Goal: Find specific page/section: Find specific page/section

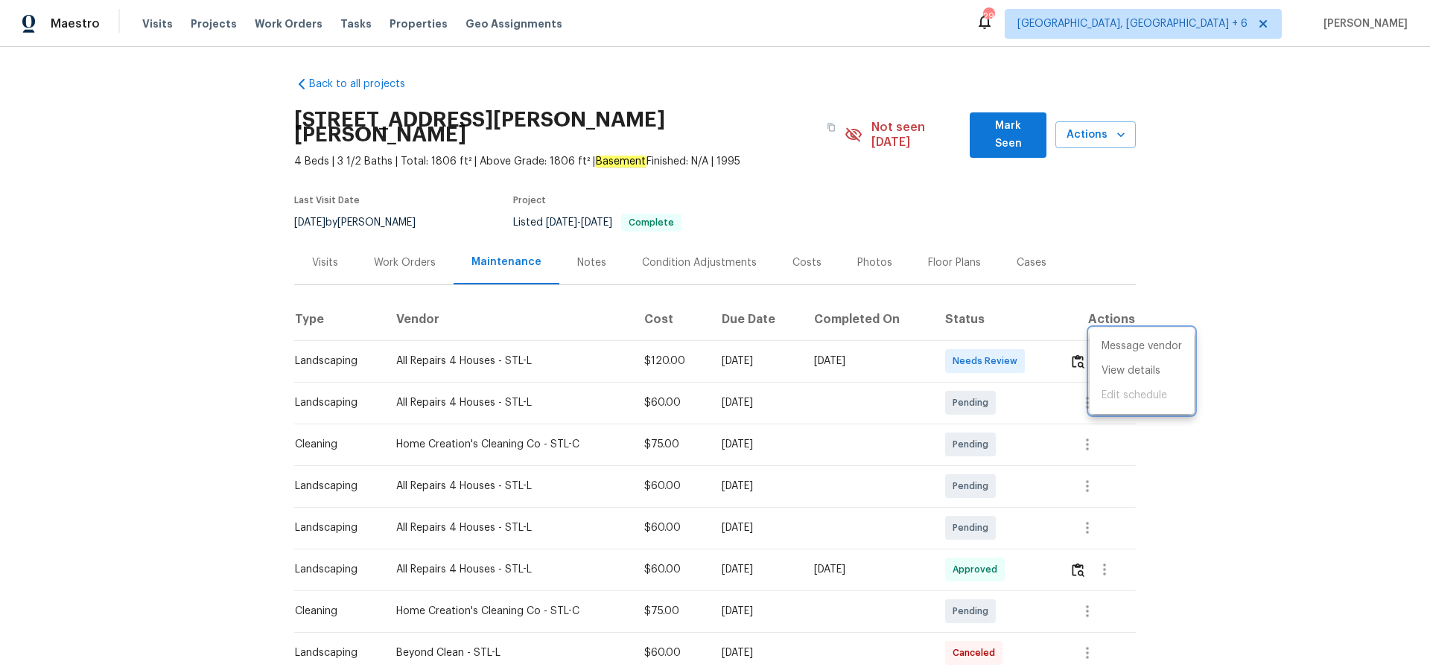
click at [199, 21] on div at bounding box center [715, 335] width 1430 height 670
click at [198, 22] on span "Projects" at bounding box center [214, 23] width 46 height 15
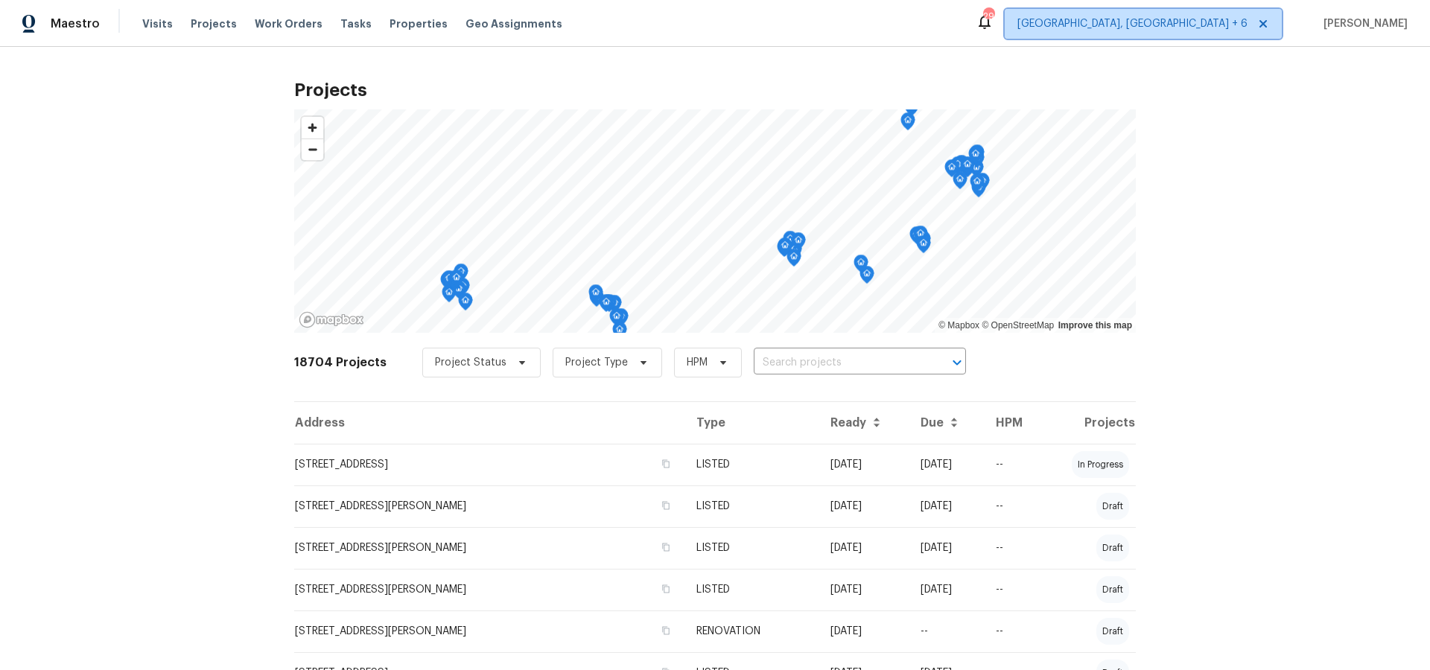
click at [1237, 26] on span "[GEOGRAPHIC_DATA], [GEOGRAPHIC_DATA] + 6" at bounding box center [1133, 23] width 230 height 15
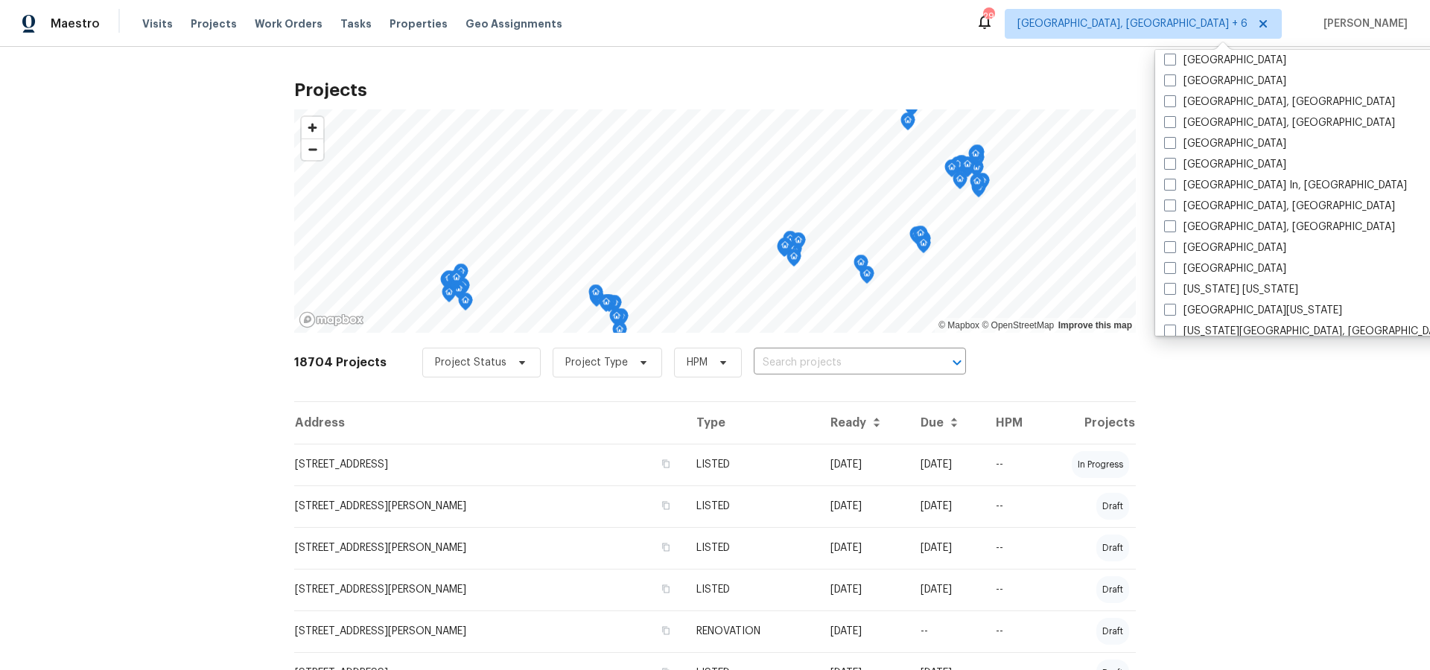
scroll to position [600, 0]
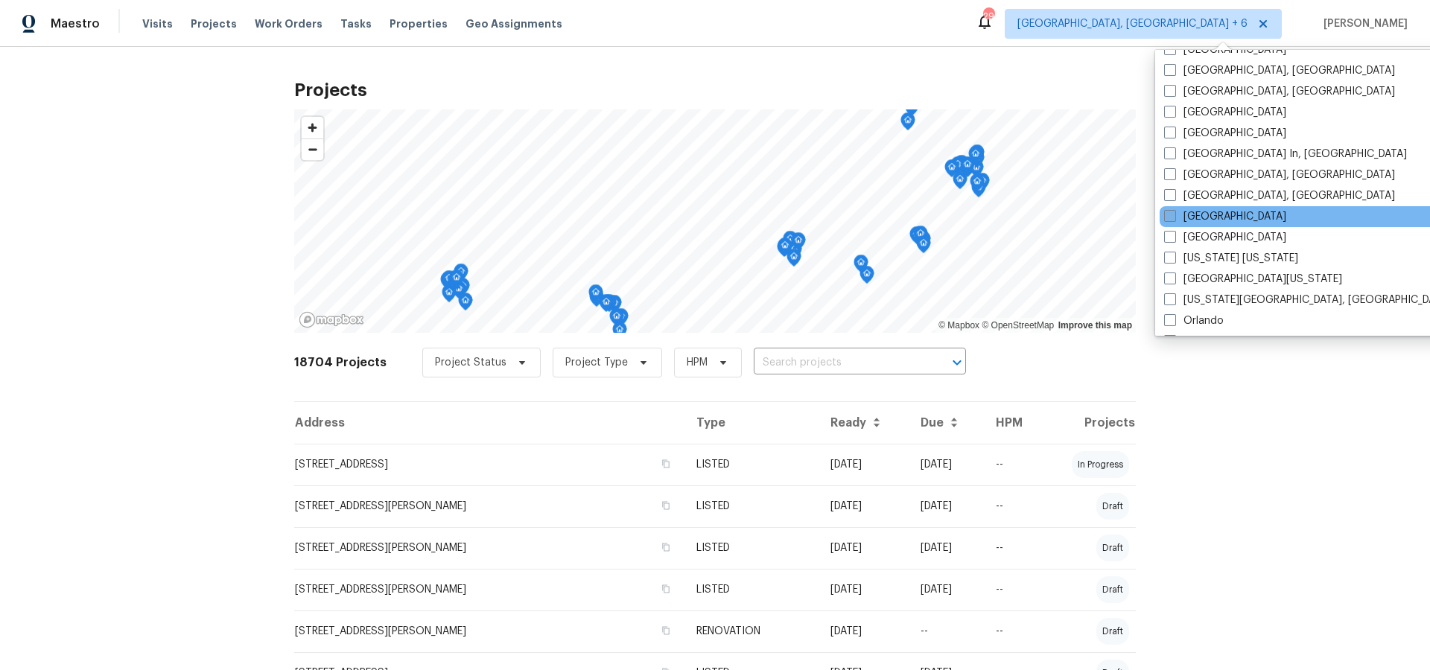
click at [1218, 215] on label "[GEOGRAPHIC_DATA]" at bounding box center [1225, 216] width 122 height 15
click at [1174, 215] on input "[GEOGRAPHIC_DATA]" at bounding box center [1169, 214] width 10 height 10
checkbox input "true"
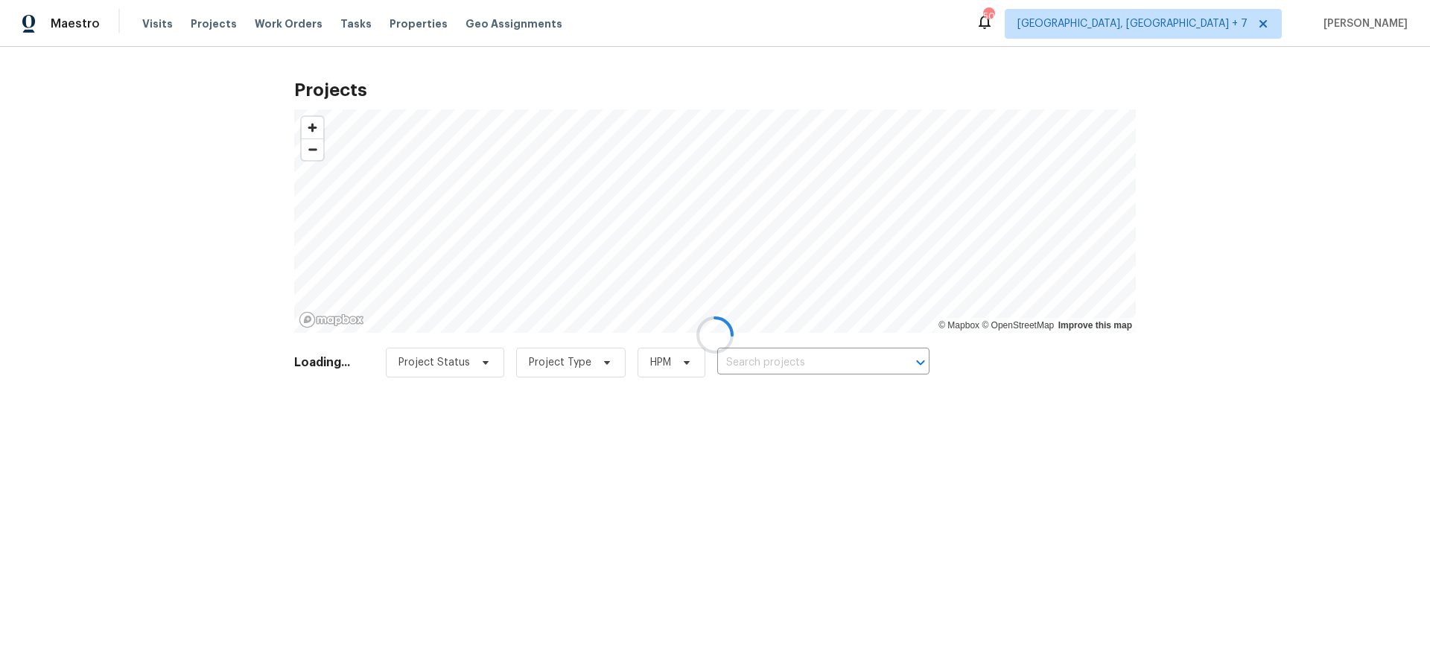
click at [847, 361] on div at bounding box center [715, 335] width 1430 height 670
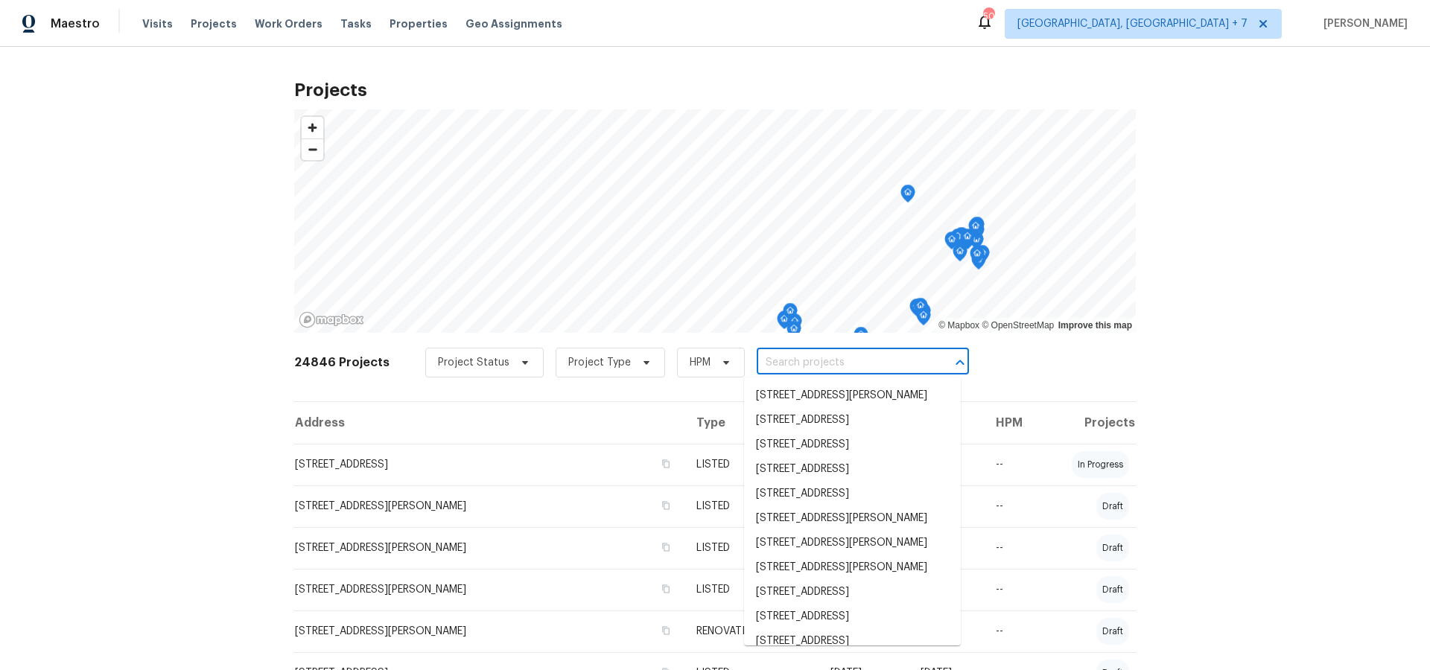
click at [830, 369] on input "text" at bounding box center [842, 363] width 171 height 23
type input "6991"
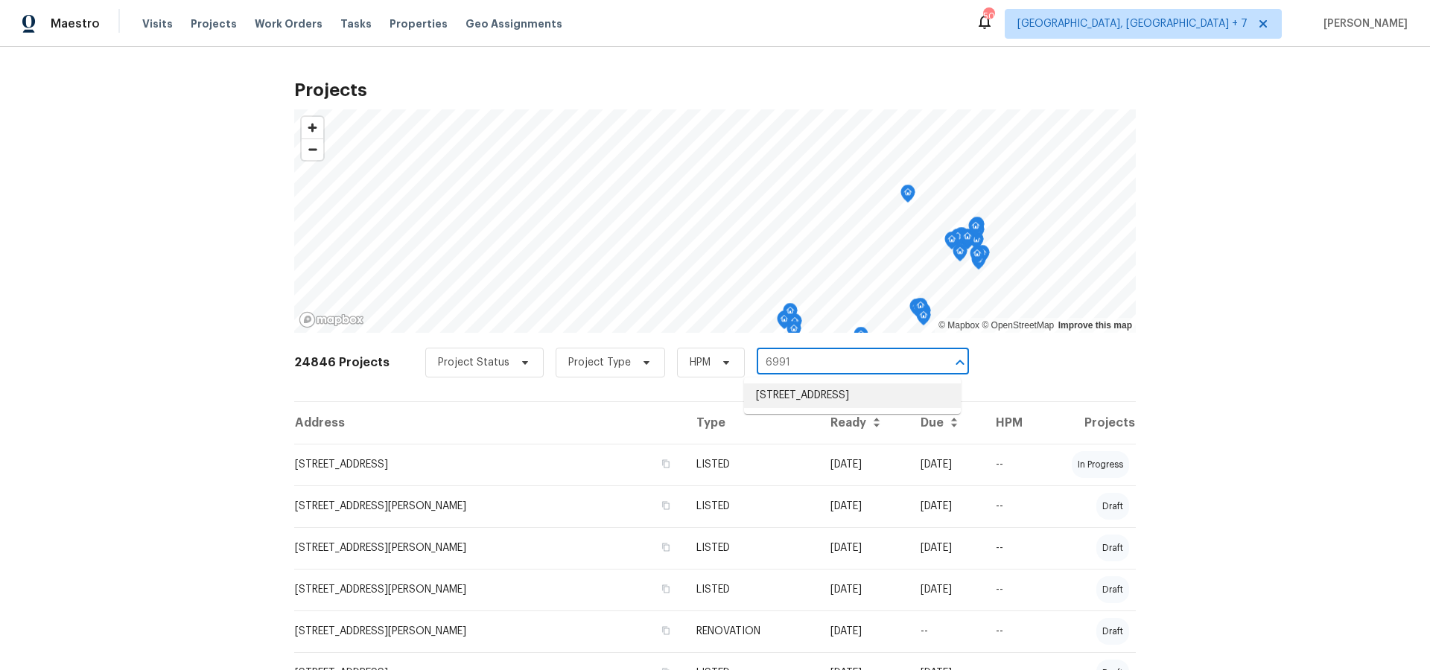
click at [828, 393] on li "6991 Edenvale Blvd, Eden Prairie, MN 55346" at bounding box center [852, 396] width 217 height 25
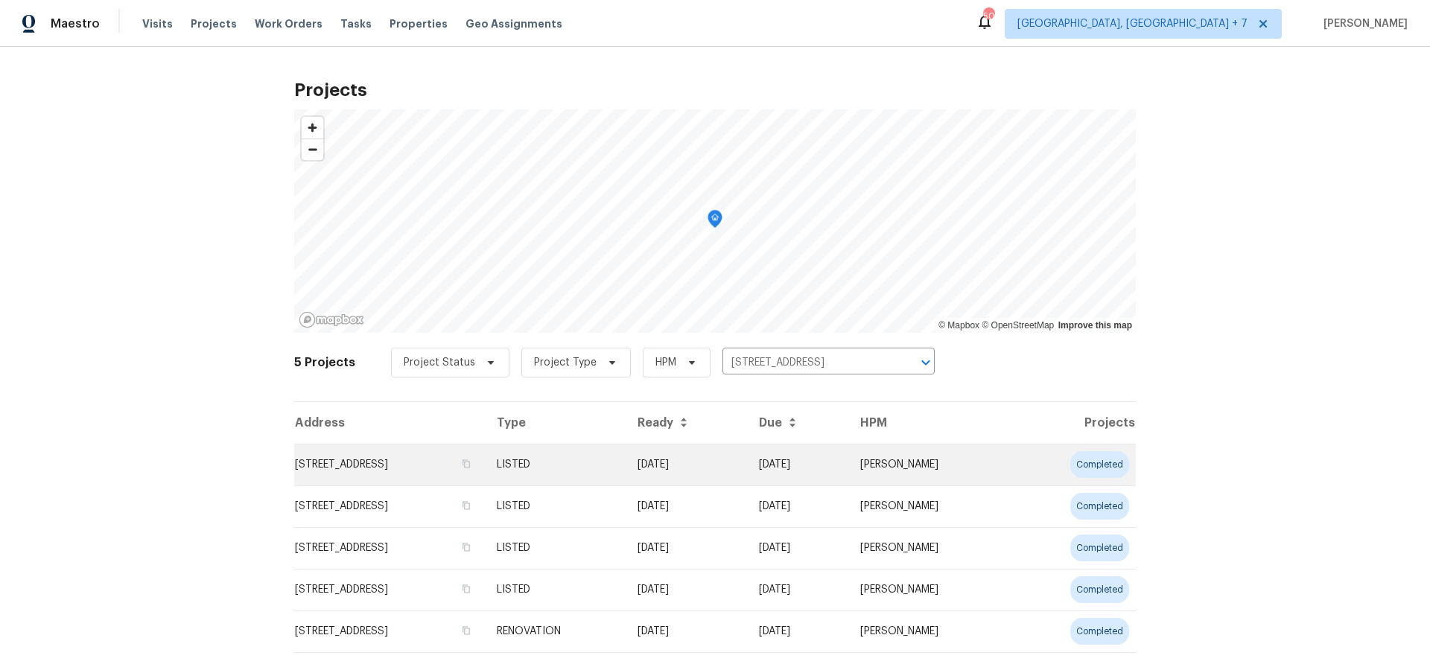
click at [442, 464] on td "6991 Edenvale Blvd, Eden Prairie, MN 55346" at bounding box center [389, 465] width 191 height 42
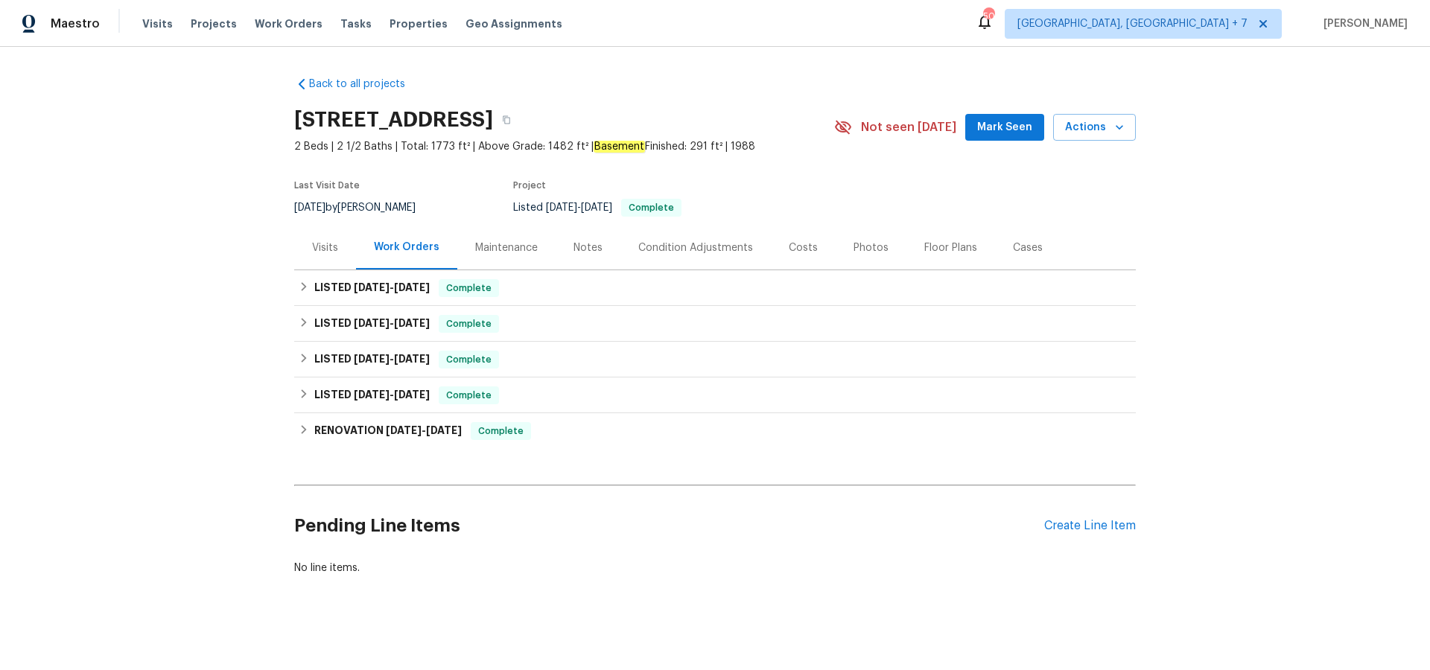
click at [1013, 245] on div "Cases" at bounding box center [1028, 248] width 30 height 15
